Goal: Task Accomplishment & Management: Use online tool/utility

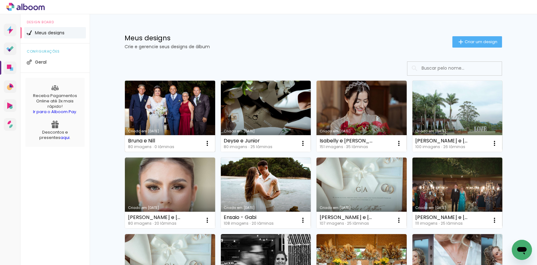
click at [155, 109] on link "Criado em [DATE]" at bounding box center [170, 116] width 90 height 71
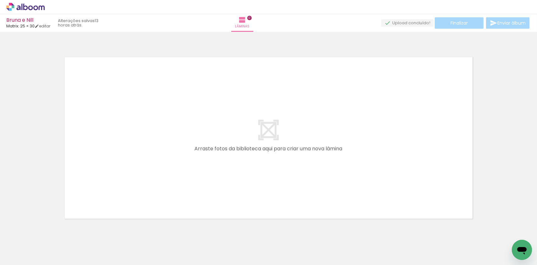
scroll to position [0, 386]
drag, startPoint x: 165, startPoint y: 247, endPoint x: 142, endPoint y: 152, distance: 98.1
click at [142, 152] on quentale-workspace at bounding box center [268, 132] width 537 height 265
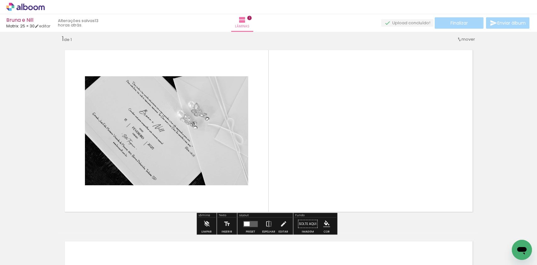
scroll to position [9, 0]
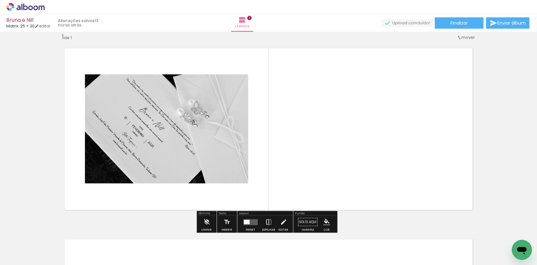
click at [266, 220] on iron-icon at bounding box center [269, 222] width 7 height 13
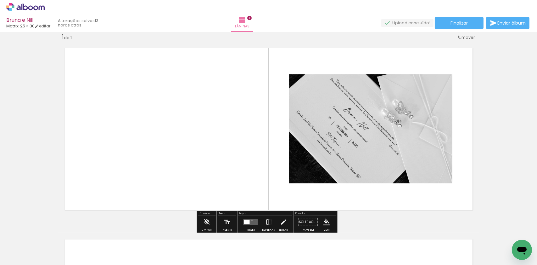
click at [250, 220] on quentale-layouter at bounding box center [251, 222] width 14 height 6
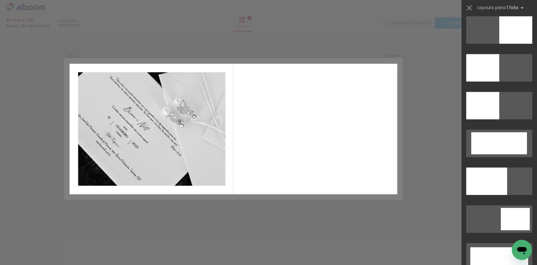
scroll to position [1385, 0]
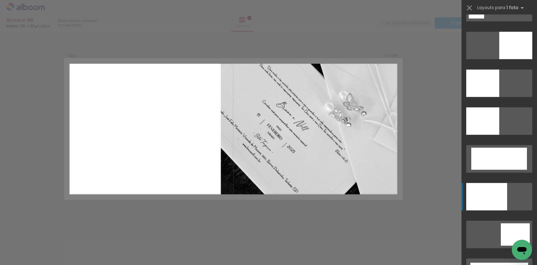
click at [500, 189] on div at bounding box center [486, 196] width 41 height 27
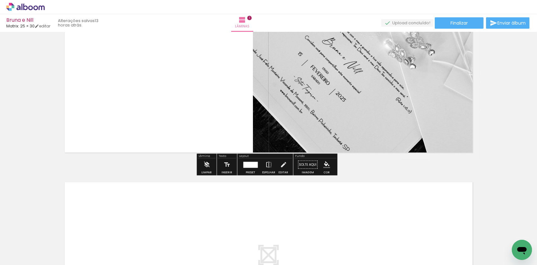
scroll to position [135, 0]
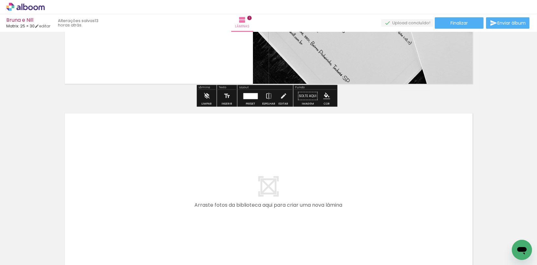
click at [30, 246] on input "Todas as fotos" at bounding box center [18, 245] width 24 height 5
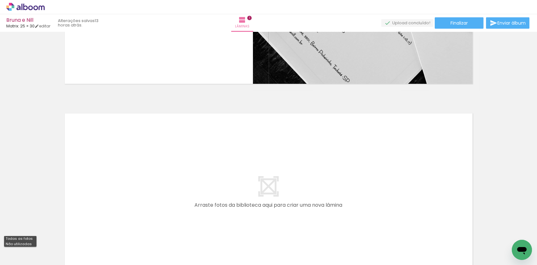
click at [33, 243] on paper-item "Não utilizadas" at bounding box center [20, 243] width 32 height 5
type input "Não utilizadas"
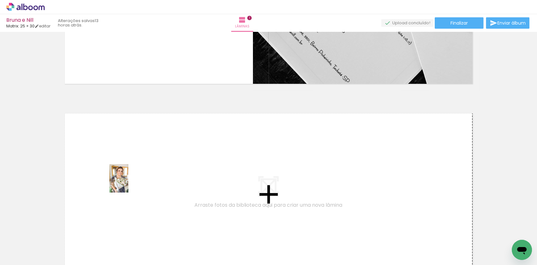
drag, startPoint x: 177, startPoint y: 243, endPoint x: 126, endPoint y: 182, distance: 79.4
click at [126, 182] on quentale-workspace at bounding box center [268, 132] width 537 height 265
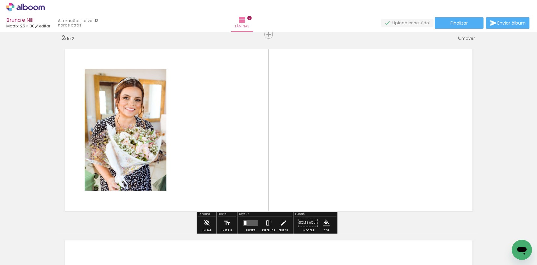
scroll to position [200, 0]
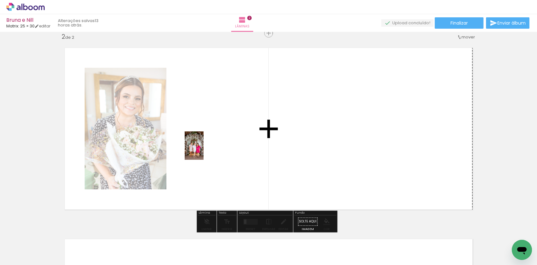
drag, startPoint x: 137, startPoint y: 241, endPoint x: 212, endPoint y: 143, distance: 123.7
click at [212, 143] on quentale-workspace at bounding box center [268, 132] width 537 height 265
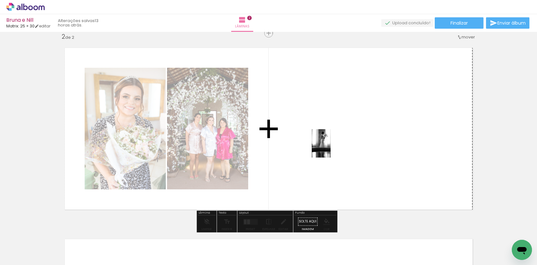
drag, startPoint x: 137, startPoint y: 243, endPoint x: 334, endPoint y: 147, distance: 219.5
click at [334, 147] on quentale-workspace at bounding box center [268, 132] width 537 height 265
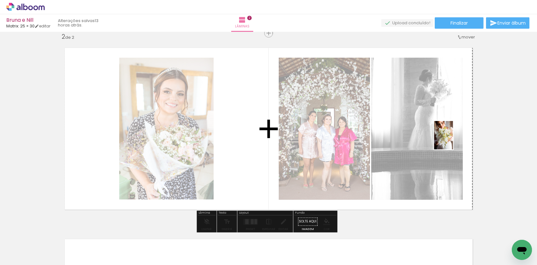
drag, startPoint x: 140, startPoint y: 239, endPoint x: 460, endPoint y: 138, distance: 335.9
click at [460, 138] on quentale-workspace at bounding box center [268, 132] width 537 height 265
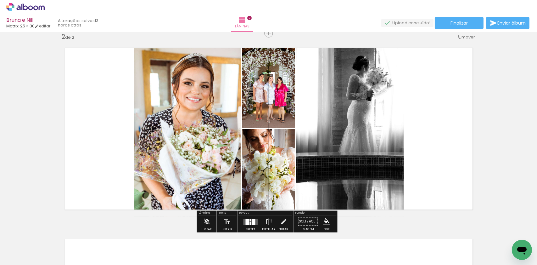
click at [250, 219] on div at bounding box center [251, 219] width 2 height 3
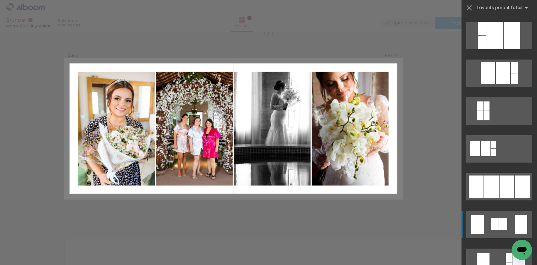
scroll to position [346, 0]
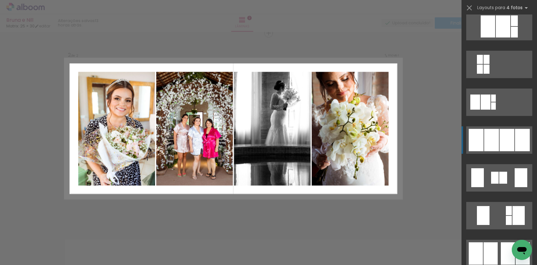
click at [501, 141] on div at bounding box center [507, 140] width 15 height 22
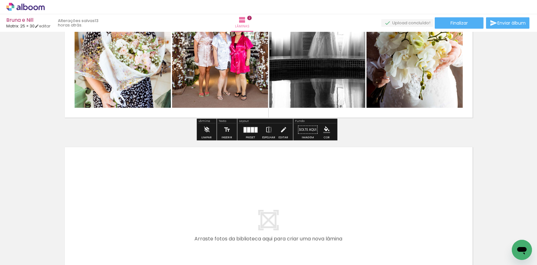
scroll to position [326, 0]
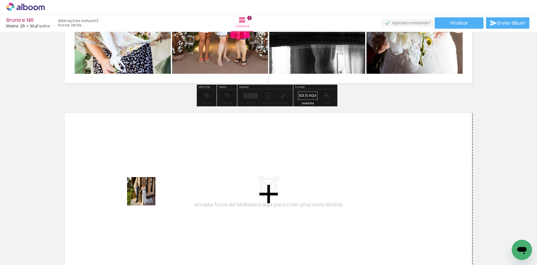
drag, startPoint x: 171, startPoint y: 241, endPoint x: 142, endPoint y: 193, distance: 56.1
click at [142, 193] on quentale-workspace at bounding box center [268, 132] width 537 height 265
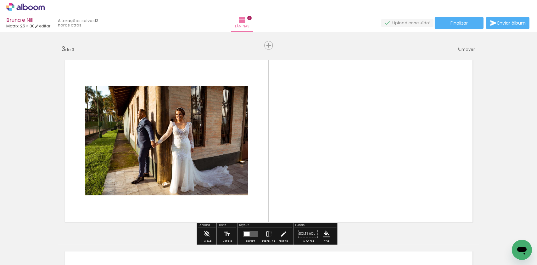
scroll to position [391, 0]
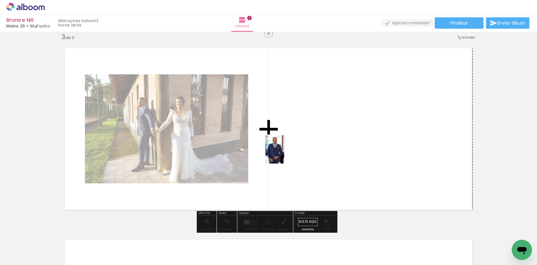
drag, startPoint x: 175, startPoint y: 245, endPoint x: 284, endPoint y: 154, distance: 142.3
click at [284, 154] on quentale-workspace at bounding box center [268, 132] width 537 height 265
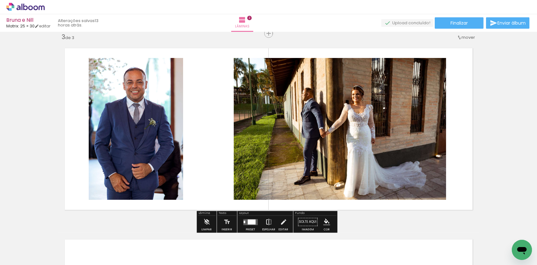
click at [270, 220] on iron-icon at bounding box center [269, 222] width 7 height 13
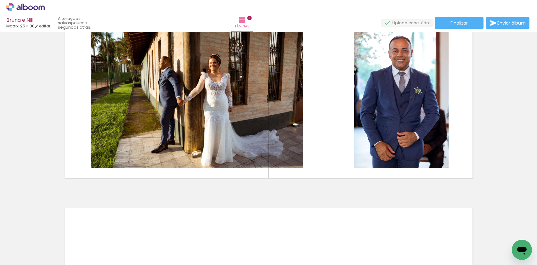
scroll to position [0, 780]
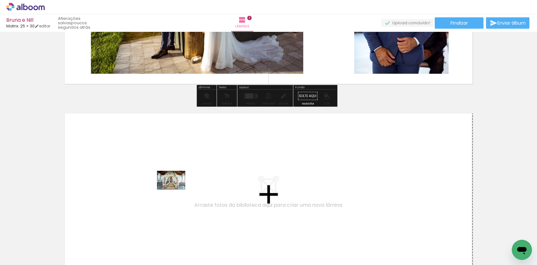
drag, startPoint x: 231, startPoint y: 250, endPoint x: 176, endPoint y: 189, distance: 81.7
click at [176, 189] on quentale-workspace at bounding box center [268, 132] width 537 height 265
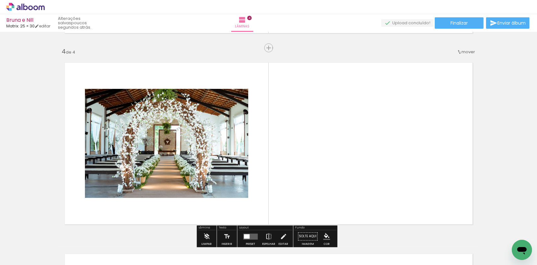
scroll to position [582, 0]
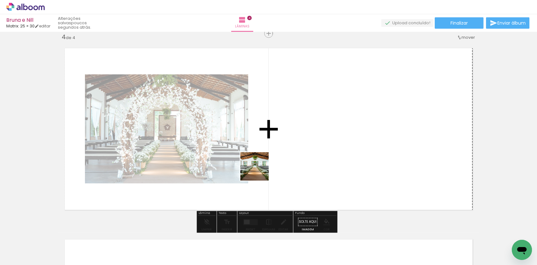
drag, startPoint x: 232, startPoint y: 240, endPoint x: 264, endPoint y: 164, distance: 82.6
click at [262, 167] on quentale-workspace at bounding box center [268, 132] width 537 height 265
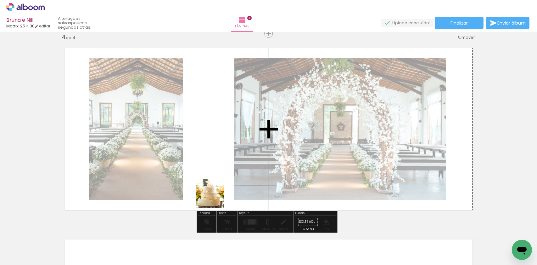
drag, startPoint x: 239, startPoint y: 245, endPoint x: 211, endPoint y: 181, distance: 69.3
click at [211, 181] on quentale-workspace at bounding box center [268, 132] width 537 height 265
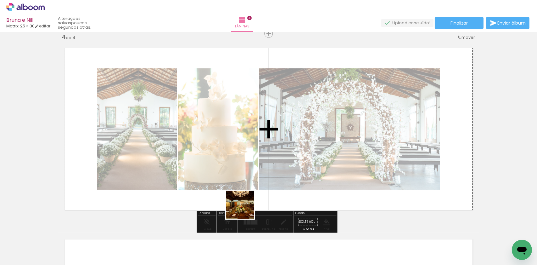
drag, startPoint x: 239, startPoint y: 240, endPoint x: 246, endPoint y: 187, distance: 53.6
click at [246, 188] on quentale-workspace at bounding box center [268, 132] width 537 height 265
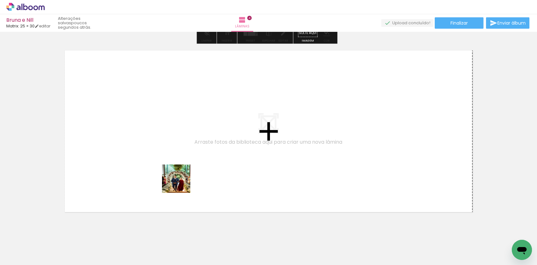
drag, startPoint x: 239, startPoint y: 246, endPoint x: 178, endPoint y: 182, distance: 87.9
click at [178, 182] on quentale-workspace at bounding box center [268, 132] width 537 height 265
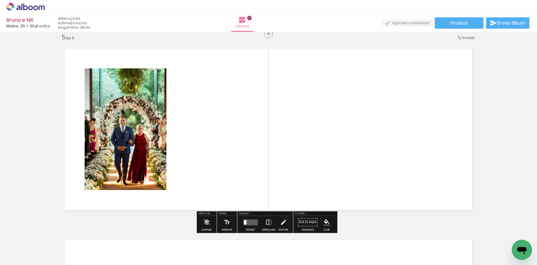
scroll to position [773, 0]
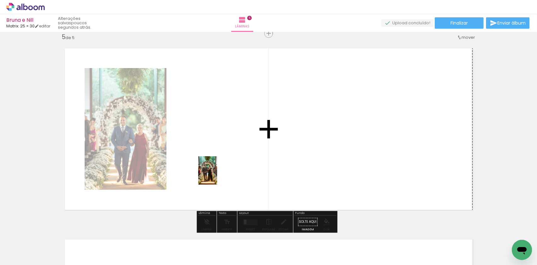
drag, startPoint x: 246, startPoint y: 244, endPoint x: 211, endPoint y: 162, distance: 89.2
click at [211, 162] on quentale-workspace at bounding box center [268, 132] width 537 height 265
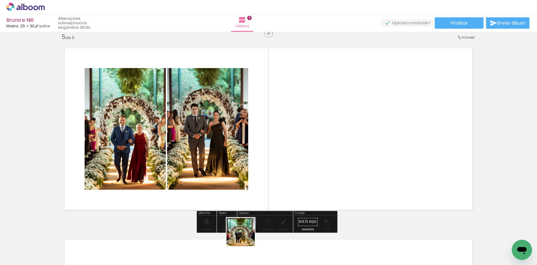
drag, startPoint x: 247, startPoint y: 238, endPoint x: 244, endPoint y: 231, distance: 7.0
click at [245, 229] on quentale-thumb at bounding box center [234, 243] width 35 height 36
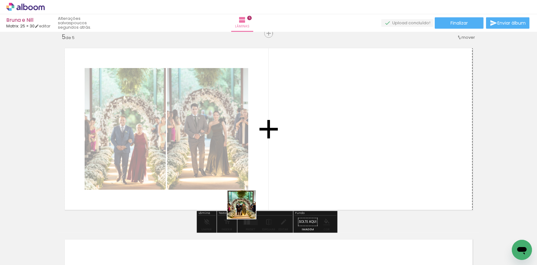
drag, startPoint x: 239, startPoint y: 234, endPoint x: 266, endPoint y: 149, distance: 89.1
click at [266, 150] on quentale-workspace at bounding box center [268, 132] width 537 height 265
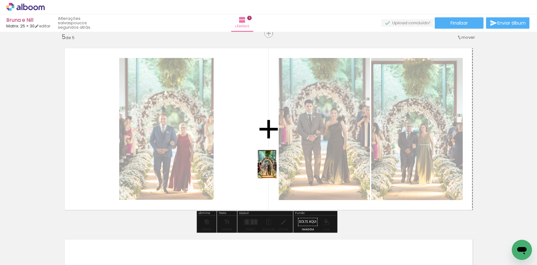
drag, startPoint x: 235, startPoint y: 248, endPoint x: 278, endPoint y: 167, distance: 91.1
click at [277, 168] on quentale-workspace at bounding box center [268, 132] width 537 height 265
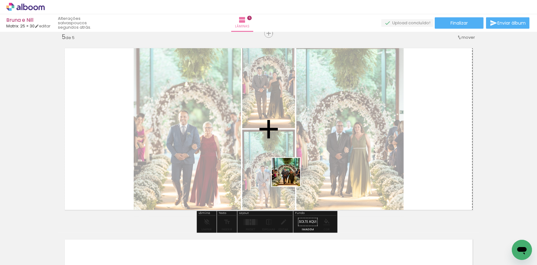
drag, startPoint x: 241, startPoint y: 241, endPoint x: 292, endPoint y: 175, distance: 83.2
click at [292, 176] on quentale-workspace at bounding box center [268, 132] width 537 height 265
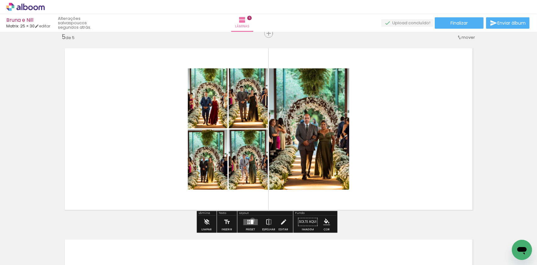
click at [251, 219] on div at bounding box center [252, 221] width 3 height 4
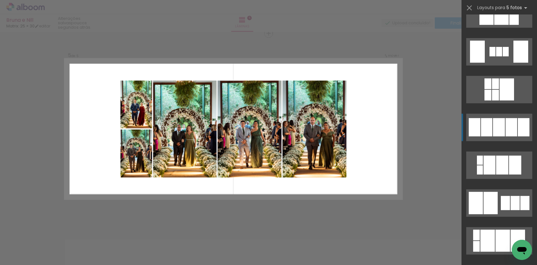
scroll to position [881, 0]
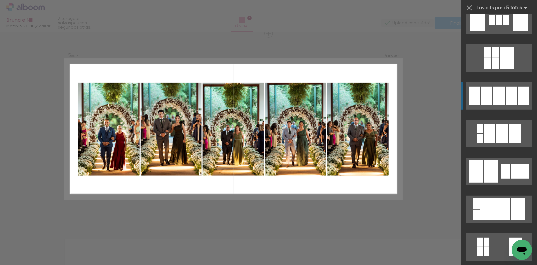
click at [497, 93] on div at bounding box center [499, 96] width 12 height 18
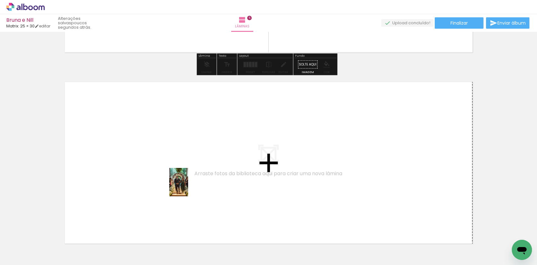
drag, startPoint x: 236, startPoint y: 248, endPoint x: 188, endPoint y: 187, distance: 77.7
click at [188, 187] on quentale-workspace at bounding box center [268, 132] width 537 height 265
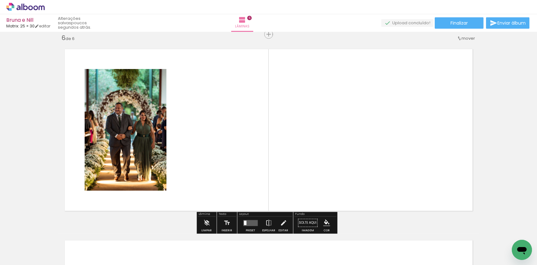
scroll to position [964, 0]
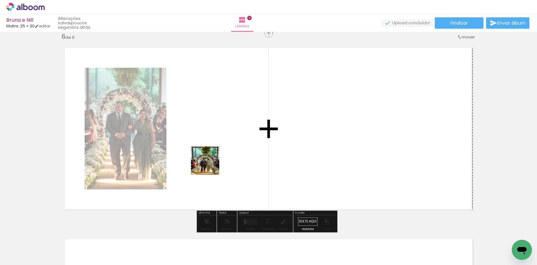
drag, startPoint x: 234, startPoint y: 236, endPoint x: 210, endPoint y: 165, distance: 75.5
click at [210, 165] on quentale-workspace at bounding box center [268, 132] width 537 height 265
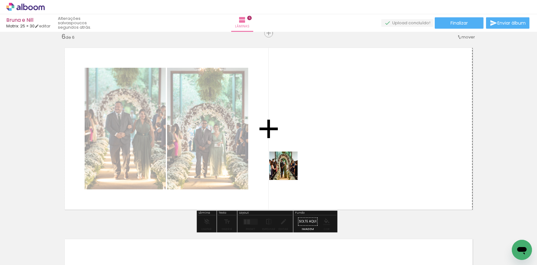
drag, startPoint x: 240, startPoint y: 247, endPoint x: 289, endPoint y: 170, distance: 91.3
click at [289, 170] on quentale-workspace at bounding box center [268, 132] width 537 height 265
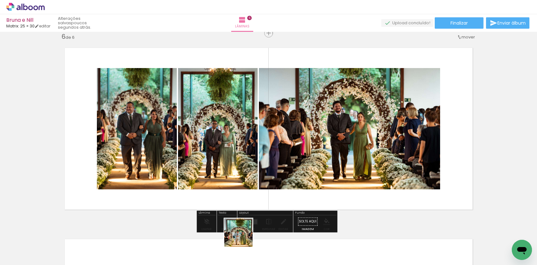
drag, startPoint x: 242, startPoint y: 239, endPoint x: 274, endPoint y: 178, distance: 68.7
click at [274, 178] on quentale-workspace at bounding box center [268, 132] width 537 height 265
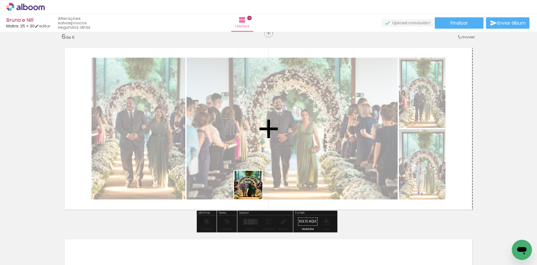
drag, startPoint x: 238, startPoint y: 249, endPoint x: 254, endPoint y: 188, distance: 63.2
click at [254, 186] on quentale-workspace at bounding box center [268, 132] width 537 height 265
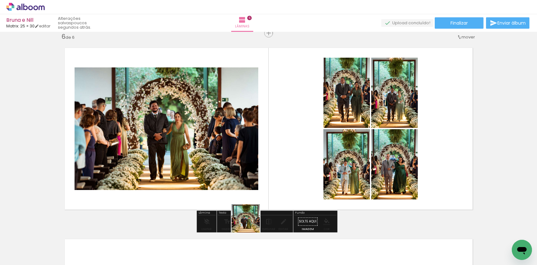
drag, startPoint x: 240, startPoint y: 241, endPoint x: 275, endPoint y: 177, distance: 73.6
click at [274, 179] on quentale-workspace at bounding box center [268, 132] width 537 height 265
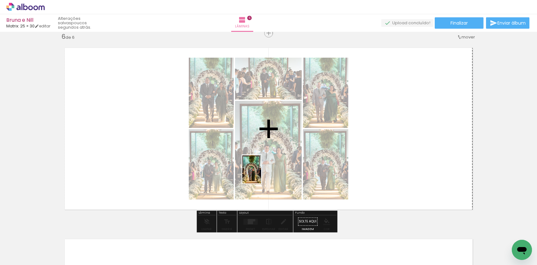
drag, startPoint x: 240, startPoint y: 246, endPoint x: 261, endPoint y: 173, distance: 75.6
click at [261, 173] on quentale-workspace at bounding box center [268, 132] width 537 height 265
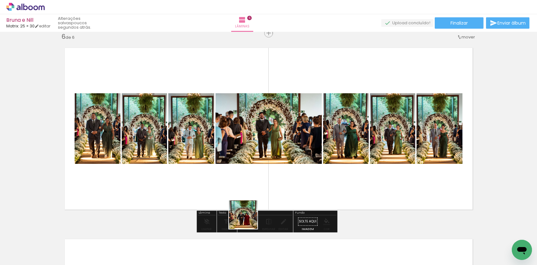
drag, startPoint x: 241, startPoint y: 231, endPoint x: 266, endPoint y: 188, distance: 49.8
click at [266, 188] on quentale-workspace at bounding box center [268, 132] width 537 height 265
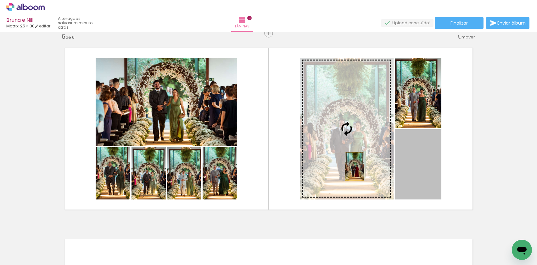
drag, startPoint x: 403, startPoint y: 174, endPoint x: 322, endPoint y: 162, distance: 81.5
click at [0, 0] on slot at bounding box center [0, 0] width 0 height 0
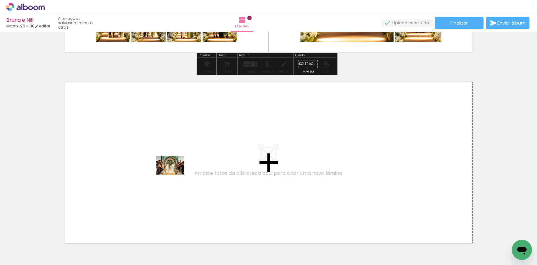
drag, startPoint x: 242, startPoint y: 242, endPoint x: 170, endPoint y: 174, distance: 99.1
click at [170, 174] on quentale-workspace at bounding box center [268, 132] width 537 height 265
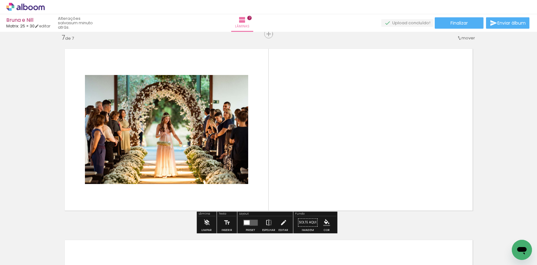
scroll to position [1155, 0]
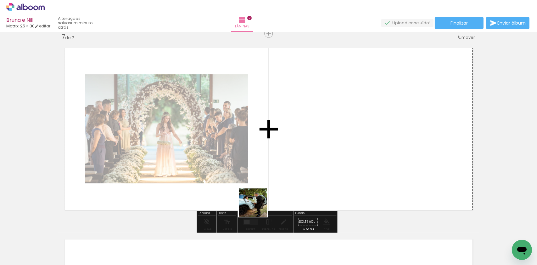
drag, startPoint x: 235, startPoint y: 245, endPoint x: 318, endPoint y: 154, distance: 123.4
click at [318, 154] on quentale-workspace at bounding box center [268, 132] width 537 height 265
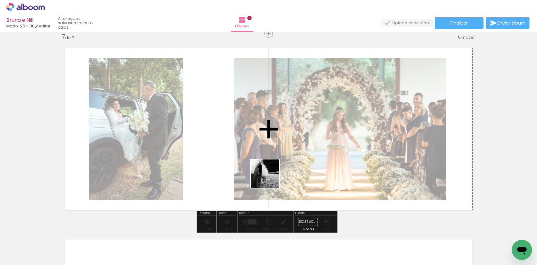
drag, startPoint x: 232, startPoint y: 250, endPoint x: 285, endPoint y: 167, distance: 98.5
click at [285, 167] on quentale-workspace at bounding box center [268, 132] width 537 height 265
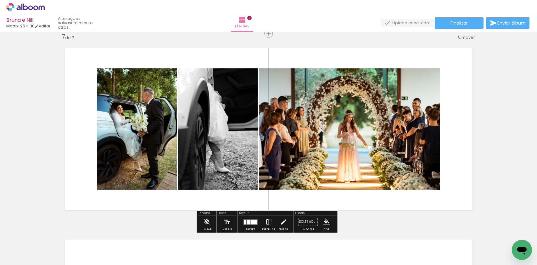
click at [266, 218] on iron-icon at bounding box center [269, 222] width 7 height 13
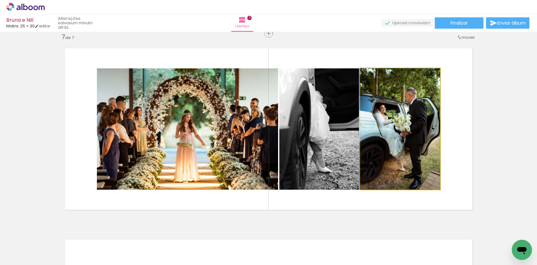
drag, startPoint x: 413, startPoint y: 150, endPoint x: 332, endPoint y: 152, distance: 81.8
click at [0, 0] on slot at bounding box center [0, 0] width 0 height 0
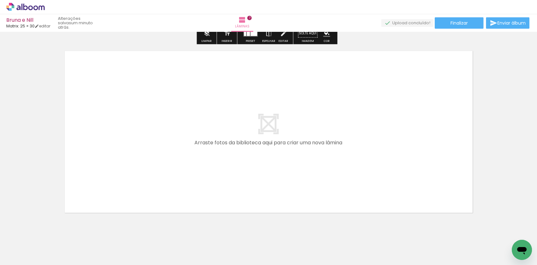
scroll to position [1344, 0]
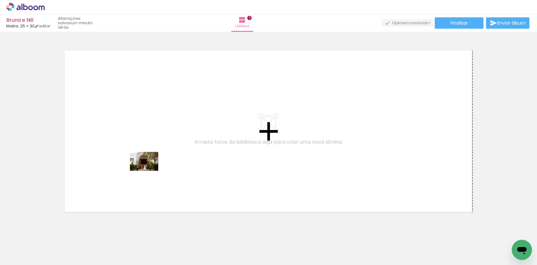
drag, startPoint x: 236, startPoint y: 242, endPoint x: 149, endPoint y: 171, distance: 113.1
click at [149, 171] on quentale-workspace at bounding box center [268, 132] width 537 height 265
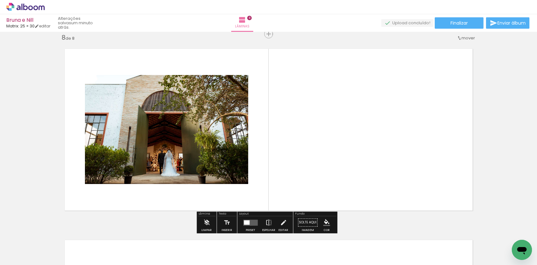
scroll to position [1346, 0]
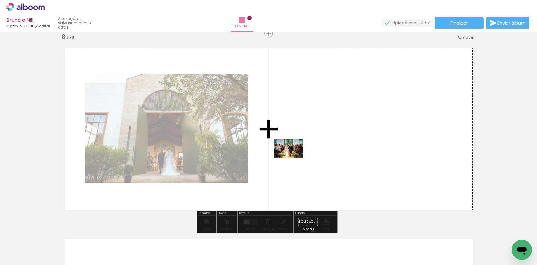
drag, startPoint x: 233, startPoint y: 246, endPoint x: 295, endPoint y: 155, distance: 109.9
click at [295, 155] on quentale-workspace at bounding box center [268, 132] width 537 height 265
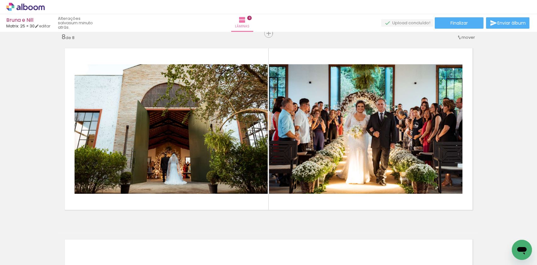
scroll to position [0, 436]
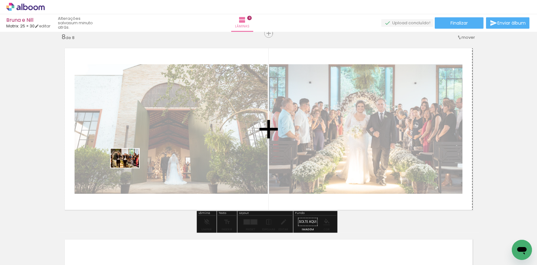
drag, startPoint x: 122, startPoint y: 244, endPoint x: 130, endPoint y: 167, distance: 77.5
click at [130, 167] on quentale-workspace at bounding box center [268, 132] width 537 height 265
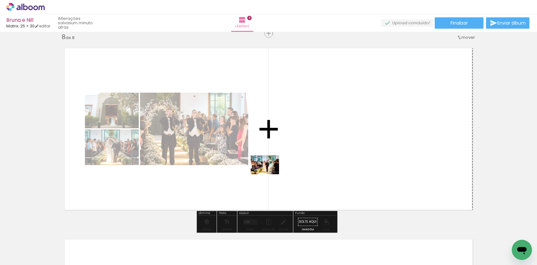
drag, startPoint x: 128, startPoint y: 245, endPoint x: 270, endPoint y: 174, distance: 158.5
click at [270, 174] on quentale-workspace at bounding box center [268, 132] width 537 height 265
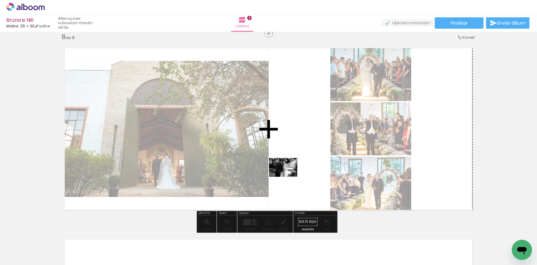
drag, startPoint x: 127, startPoint y: 242, endPoint x: 288, endPoint y: 177, distance: 173.6
click at [288, 177] on quentale-workspace at bounding box center [268, 132] width 537 height 265
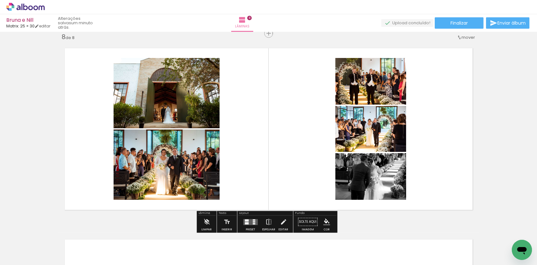
click at [245, 222] on div at bounding box center [247, 223] width 4 height 2
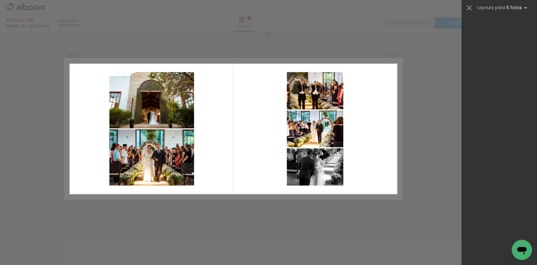
scroll to position [0, 0]
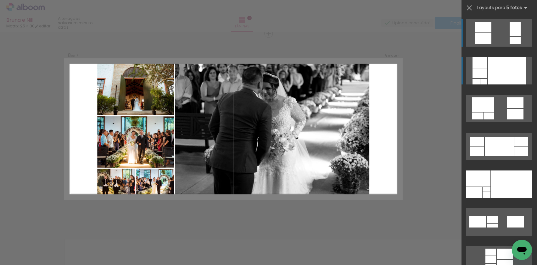
click at [498, 70] on div at bounding box center [507, 70] width 38 height 27
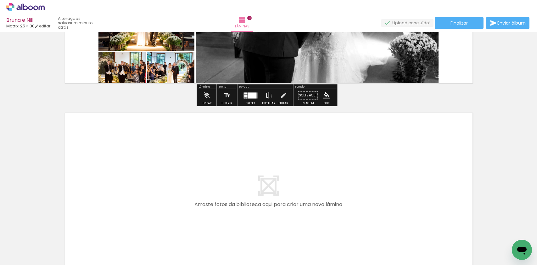
scroll to position [1503, 0]
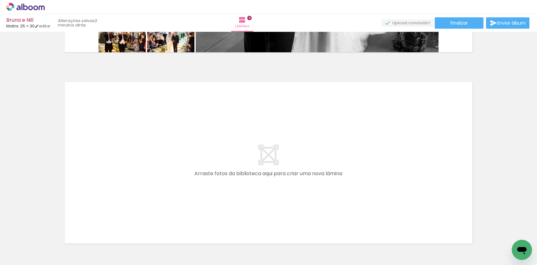
scroll to position [0, 436]
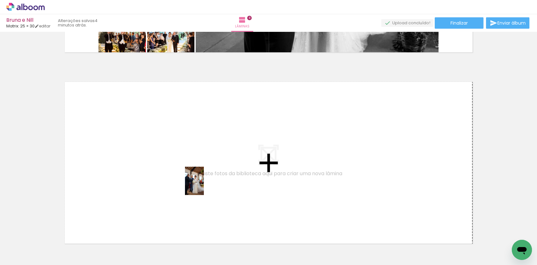
drag, startPoint x: 255, startPoint y: 244, endPoint x: 184, endPoint y: 185, distance: 92.2
click at [184, 185] on quentale-workspace at bounding box center [268, 132] width 537 height 265
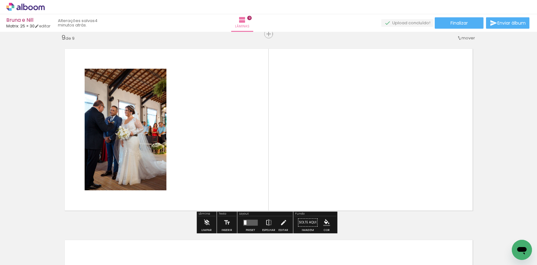
scroll to position [1537, 0]
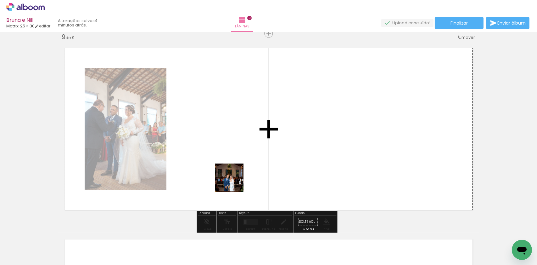
drag, startPoint x: 257, startPoint y: 244, endPoint x: 233, endPoint y: 178, distance: 70.5
click at [233, 178] on quentale-workspace at bounding box center [268, 132] width 537 height 265
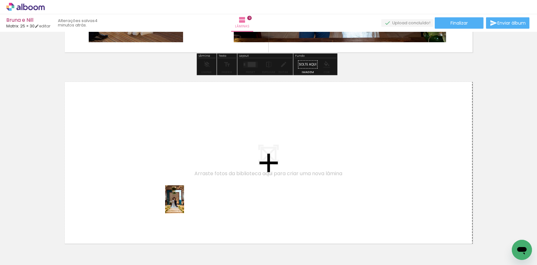
drag, startPoint x: 251, startPoint y: 248, endPoint x: 184, endPoint y: 204, distance: 80.6
click at [184, 204] on quentale-workspace at bounding box center [268, 132] width 537 height 265
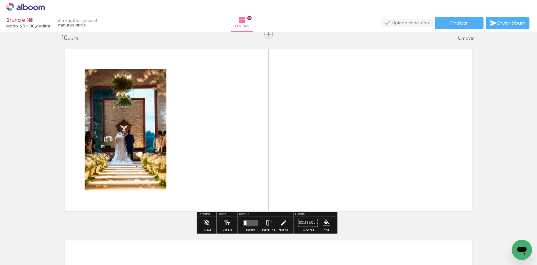
scroll to position [1728, 0]
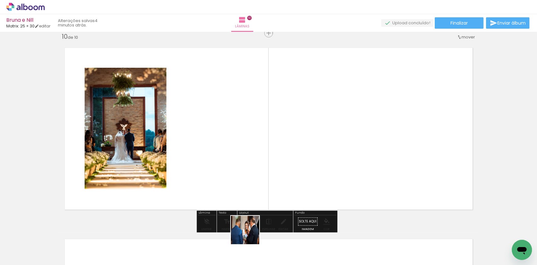
drag, startPoint x: 251, startPoint y: 244, endPoint x: 222, endPoint y: 177, distance: 72.7
click at [222, 177] on quentale-workspace at bounding box center [268, 132] width 537 height 265
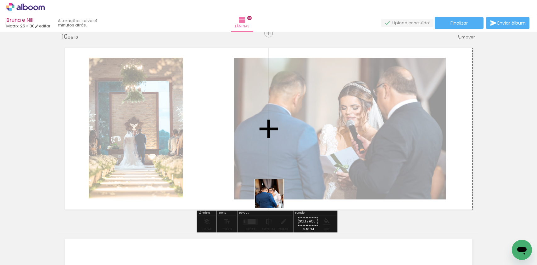
drag, startPoint x: 258, startPoint y: 248, endPoint x: 278, endPoint y: 191, distance: 60.7
click at [278, 191] on quentale-workspace at bounding box center [268, 132] width 537 height 265
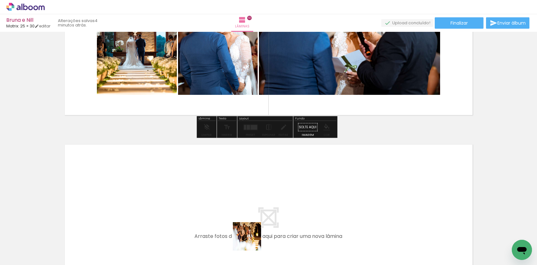
drag, startPoint x: 254, startPoint y: 244, endPoint x: 216, endPoint y: 205, distance: 53.6
click at [216, 205] on quentale-workspace at bounding box center [268, 132] width 537 height 265
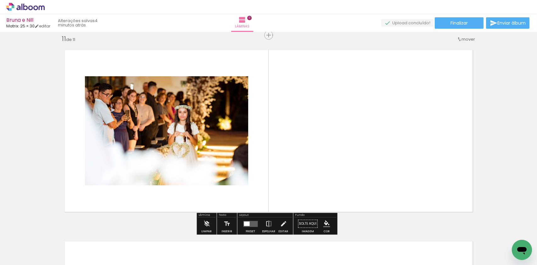
scroll to position [1919, 0]
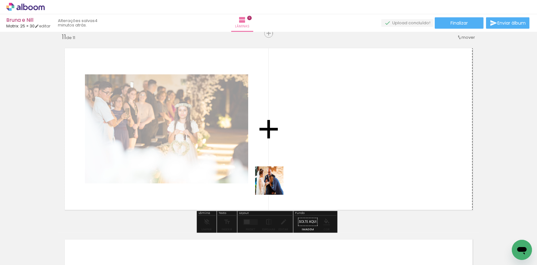
drag, startPoint x: 261, startPoint y: 244, endPoint x: 280, endPoint y: 175, distance: 71.7
click at [280, 175] on quentale-workspace at bounding box center [268, 132] width 537 height 265
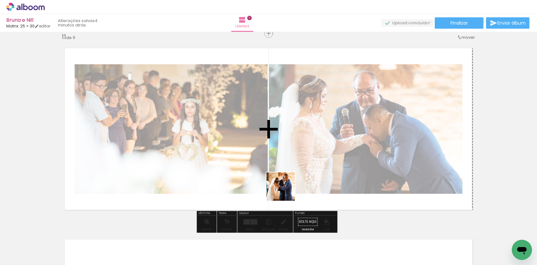
drag, startPoint x: 263, startPoint y: 241, endPoint x: 305, endPoint y: 179, distance: 74.9
click at [299, 182] on quentale-workspace at bounding box center [268, 132] width 537 height 265
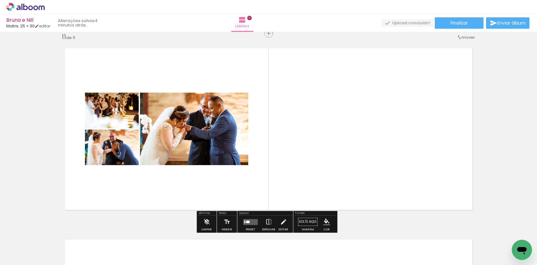
drag, startPoint x: 257, startPoint y: 242, endPoint x: 304, endPoint y: 161, distance: 93.2
click at [302, 163] on quentale-workspace at bounding box center [268, 132] width 537 height 265
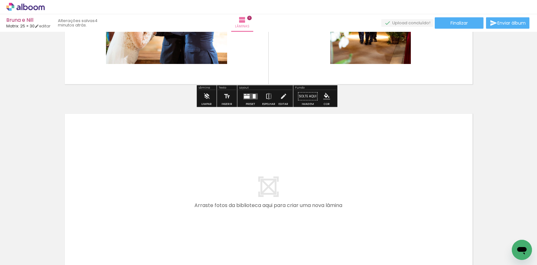
scroll to position [2045, 0]
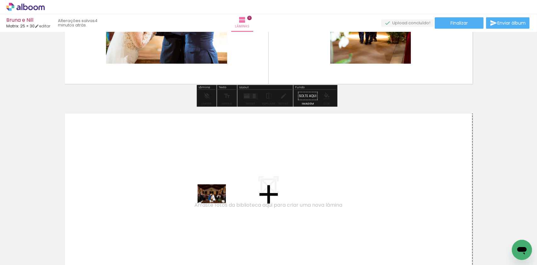
drag, startPoint x: 244, startPoint y: 224, endPoint x: 215, endPoint y: 202, distance: 36.9
click at [215, 202] on quentale-workspace at bounding box center [268, 132] width 537 height 265
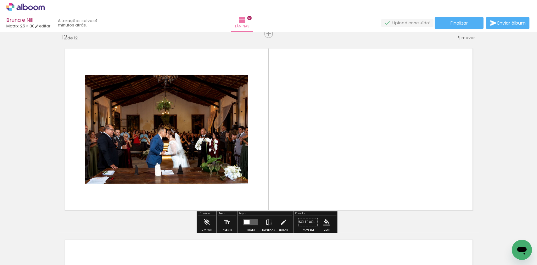
scroll to position [2110, 0]
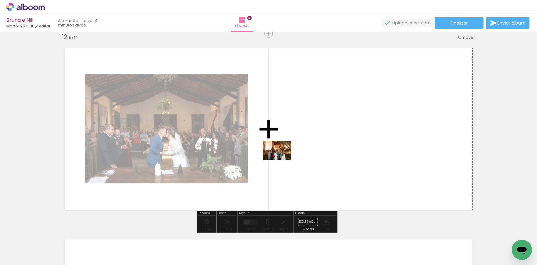
drag, startPoint x: 253, startPoint y: 246, endPoint x: 282, endPoint y: 160, distance: 91.5
click at [282, 160] on quentale-workspace at bounding box center [268, 132] width 537 height 265
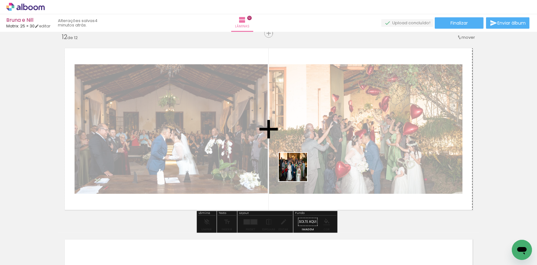
drag, startPoint x: 256, startPoint y: 243, endPoint x: 294, endPoint y: 179, distance: 73.9
click at [298, 171] on quentale-workspace at bounding box center [268, 132] width 537 height 265
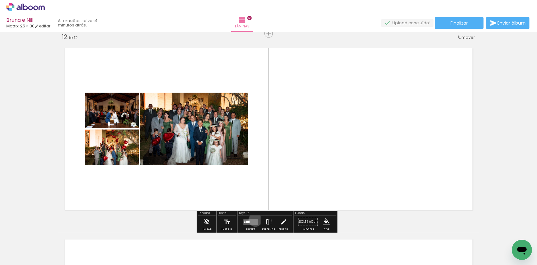
click at [254, 219] on quentale-layouter at bounding box center [251, 222] width 14 height 6
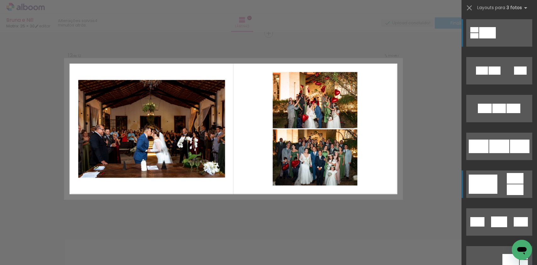
click at [492, 182] on div at bounding box center [483, 183] width 29 height 19
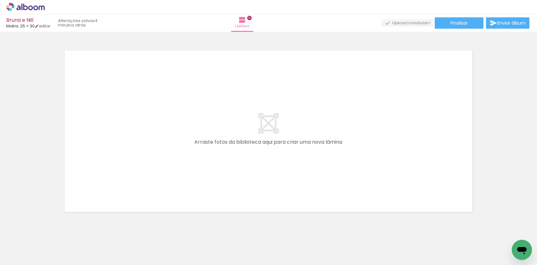
scroll to position [0, 667]
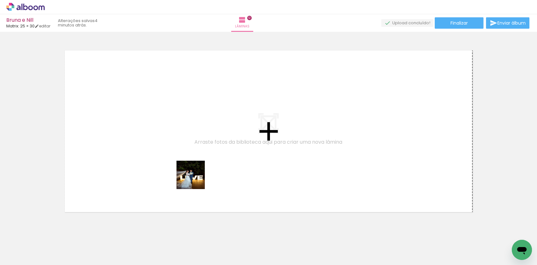
drag, startPoint x: 239, startPoint y: 245, endPoint x: 181, endPoint y: 164, distance: 100.5
click at [181, 164] on quentale-workspace at bounding box center [268, 132] width 537 height 265
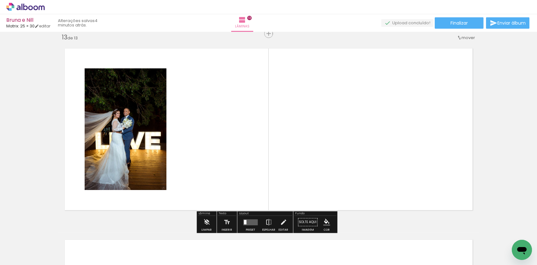
scroll to position [2301, 0]
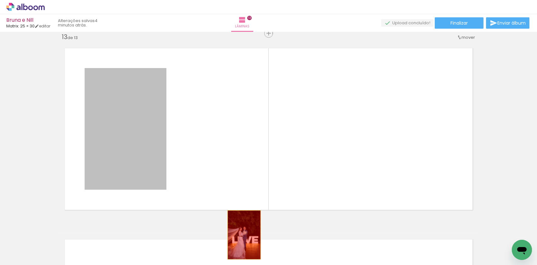
drag, startPoint x: 162, startPoint y: 164, endPoint x: 248, endPoint y: 244, distance: 117.8
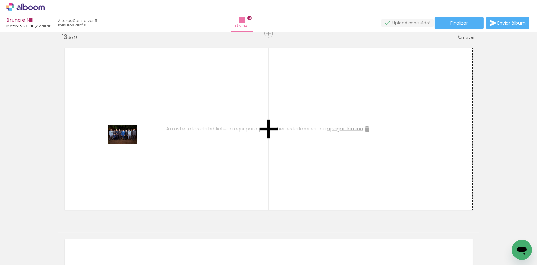
drag, startPoint x: 112, startPoint y: 247, endPoint x: 127, endPoint y: 143, distance: 104.6
click at [127, 143] on quentale-workspace at bounding box center [268, 132] width 537 height 265
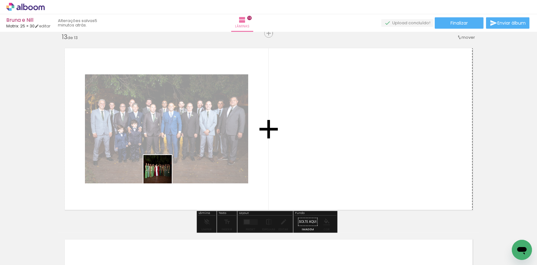
drag, startPoint x: 116, startPoint y: 240, endPoint x: 167, endPoint y: 173, distance: 84.8
click at [169, 170] on quentale-workspace at bounding box center [268, 132] width 537 height 265
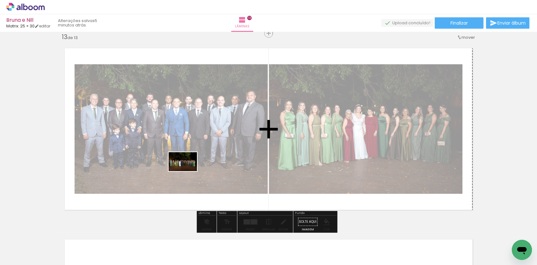
drag, startPoint x: 111, startPoint y: 245, endPoint x: 193, endPoint y: 169, distance: 111.1
click at [192, 170] on quentale-workspace at bounding box center [268, 132] width 537 height 265
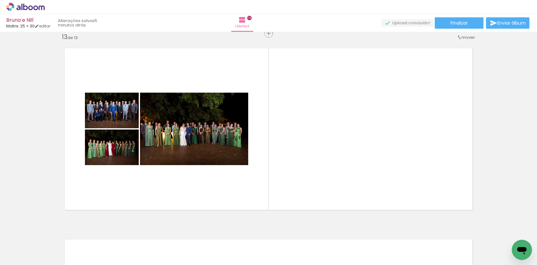
scroll to position [0, 0]
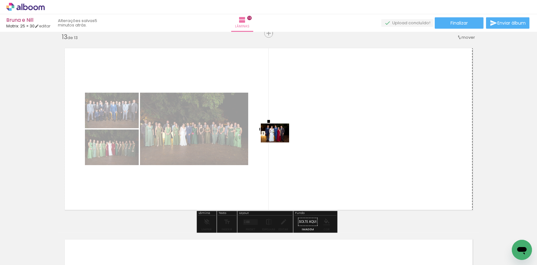
drag, startPoint x: 69, startPoint y: 244, endPoint x: 280, endPoint y: 142, distance: 233.8
click at [280, 142] on quentale-workspace at bounding box center [268, 132] width 537 height 265
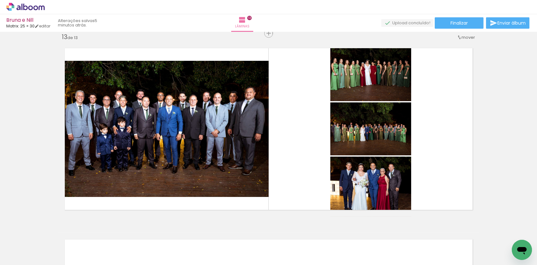
scroll to position [0, 445]
drag, startPoint x: 294, startPoint y: 245, endPoint x: 316, endPoint y: 165, distance: 83.0
click at [316, 165] on quentale-workspace at bounding box center [268, 132] width 537 height 265
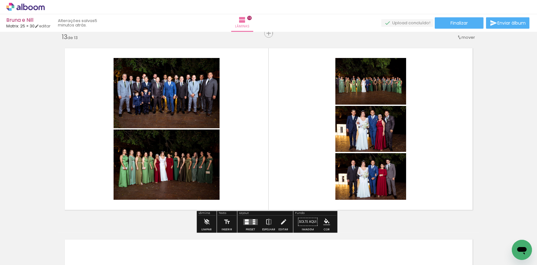
click at [252, 226] on quentale-thumb at bounding box center [252, 243] width 35 height 36
click at [289, 166] on quentale-layouter at bounding box center [269, 128] width 422 height 175
click at [251, 221] on quentale-layouter at bounding box center [251, 222] width 14 height 6
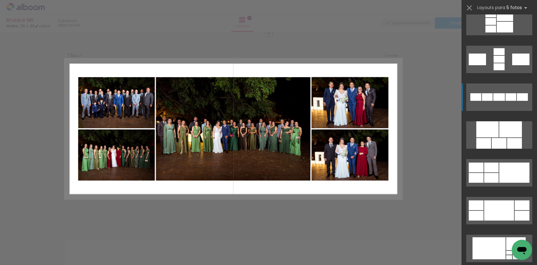
scroll to position [315, 0]
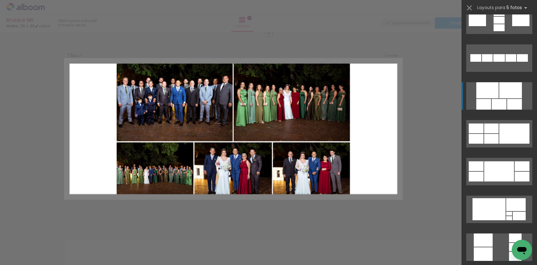
click at [499, 95] on div at bounding box center [510, 90] width 23 height 16
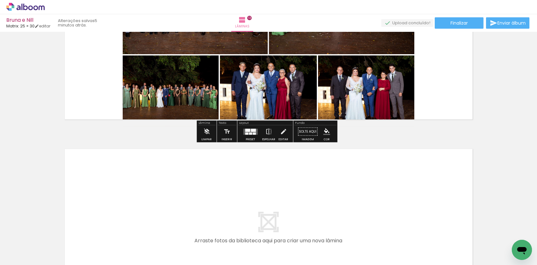
scroll to position [2395, 0]
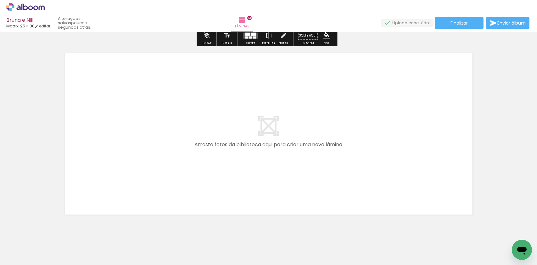
scroll to position [2490, 0]
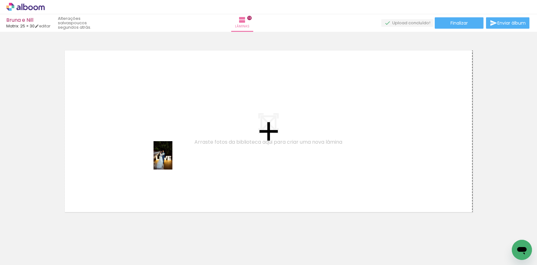
drag, startPoint x: 289, startPoint y: 246, endPoint x: 172, endPoint y: 160, distance: 145.1
click at [172, 160] on quentale-workspace at bounding box center [268, 132] width 537 height 265
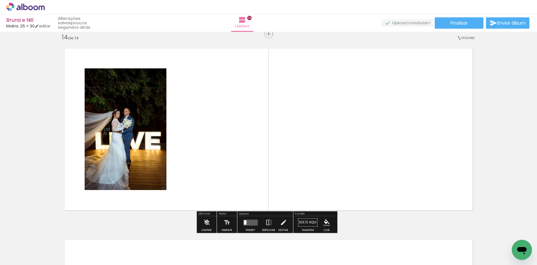
scroll to position [2492, 0]
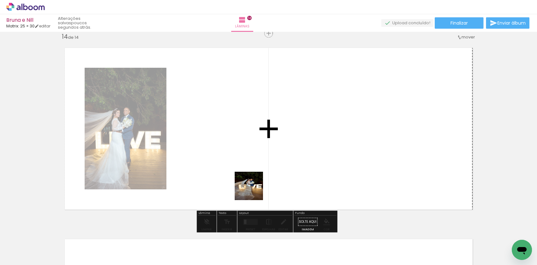
drag, startPoint x: 284, startPoint y: 242, endPoint x: 219, endPoint y: 154, distance: 109.6
click at [219, 154] on quentale-workspace at bounding box center [268, 132] width 537 height 265
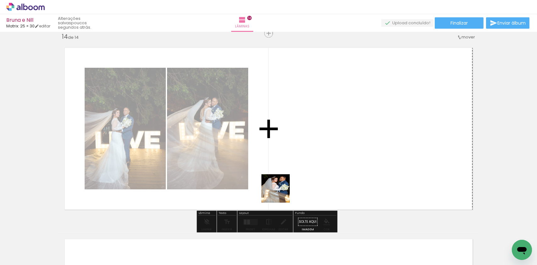
drag, startPoint x: 290, startPoint y: 237, endPoint x: 277, endPoint y: 161, distance: 76.7
click at [277, 161] on quentale-workspace at bounding box center [268, 132] width 537 height 265
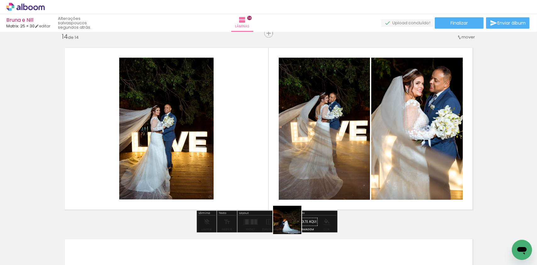
drag, startPoint x: 293, startPoint y: 244, endPoint x: 287, endPoint y: 178, distance: 65.4
click at [287, 179] on quentale-workspace at bounding box center [268, 132] width 537 height 265
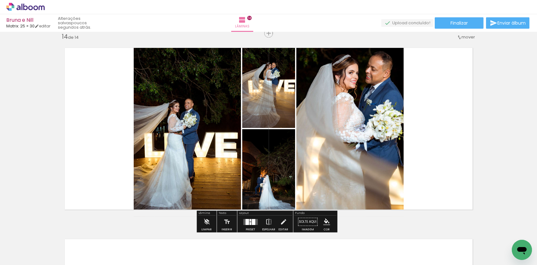
click at [250, 220] on div at bounding box center [251, 219] width 2 height 3
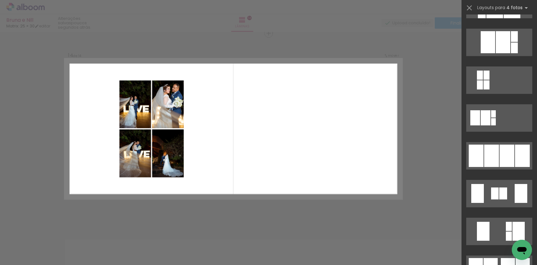
scroll to position [409, 0]
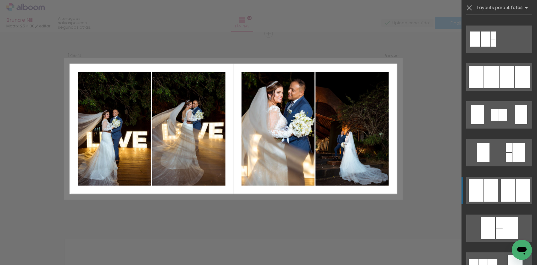
click at [501, 194] on div at bounding box center [508, 190] width 14 height 22
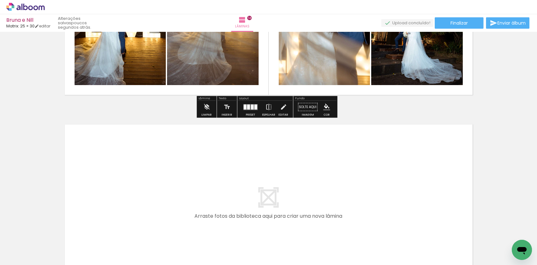
scroll to position [2618, 0]
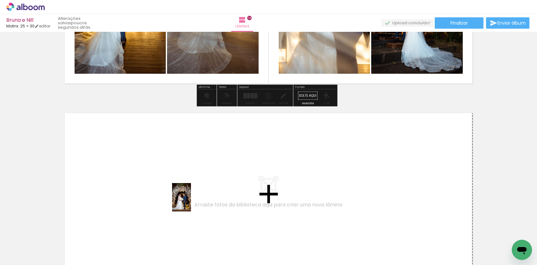
drag, startPoint x: 291, startPoint y: 242, endPoint x: 173, endPoint y: 205, distance: 123.4
click at [173, 205] on quentale-workspace at bounding box center [268, 132] width 537 height 265
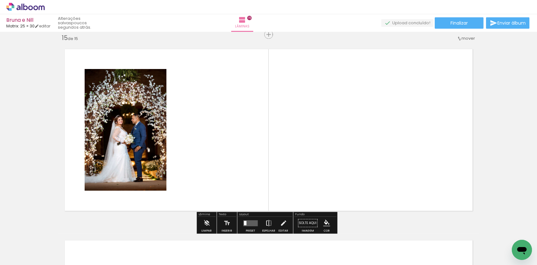
scroll to position [2683, 0]
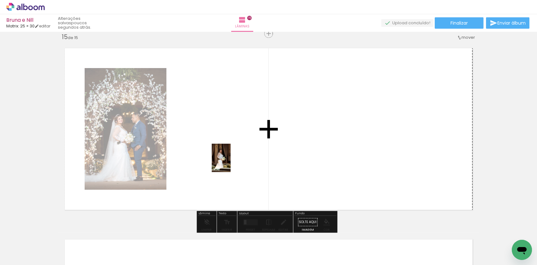
drag, startPoint x: 302, startPoint y: 241, endPoint x: 230, endPoint y: 162, distance: 106.9
click at [230, 162] on quentale-workspace at bounding box center [268, 132] width 537 height 265
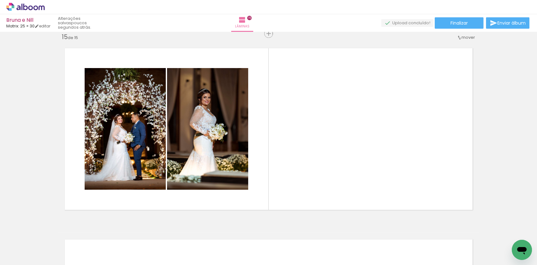
scroll to position [0, 0]
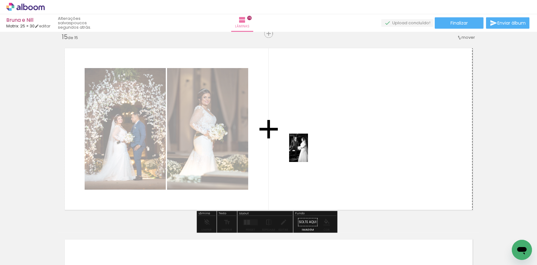
drag, startPoint x: 60, startPoint y: 242, endPoint x: 308, endPoint y: 152, distance: 263.4
click at [308, 152] on quentale-workspace at bounding box center [268, 132] width 537 height 265
